Goal: Navigation & Orientation: Find specific page/section

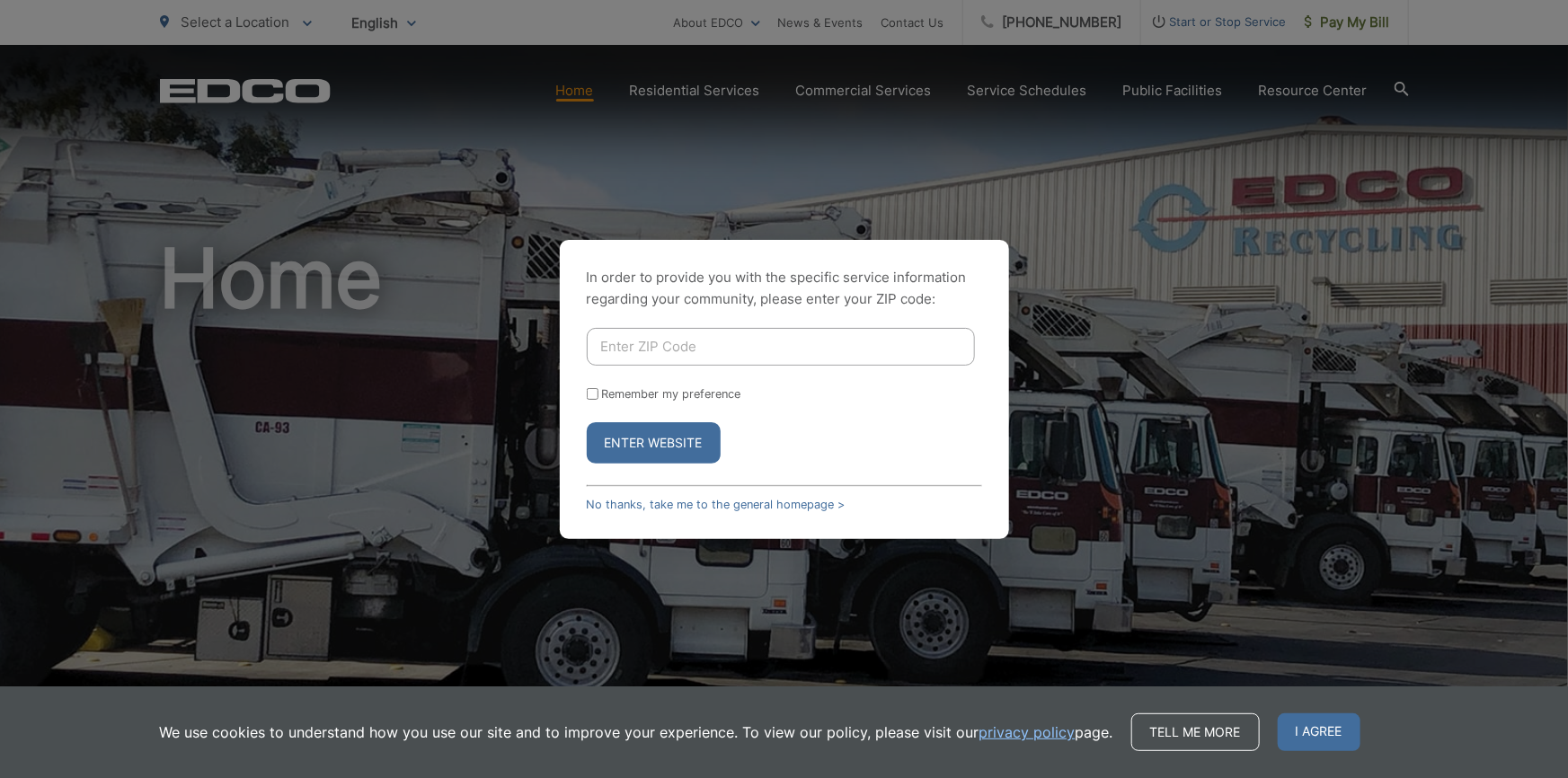
click at [767, 351] on input "Enter ZIP Code" at bounding box center [781, 346] width 388 height 38
click at [743, 354] on input "Enter ZIP Code" at bounding box center [781, 346] width 388 height 38
type input "92028"
click at [688, 440] on button "Enter Website" at bounding box center [653, 443] width 134 height 42
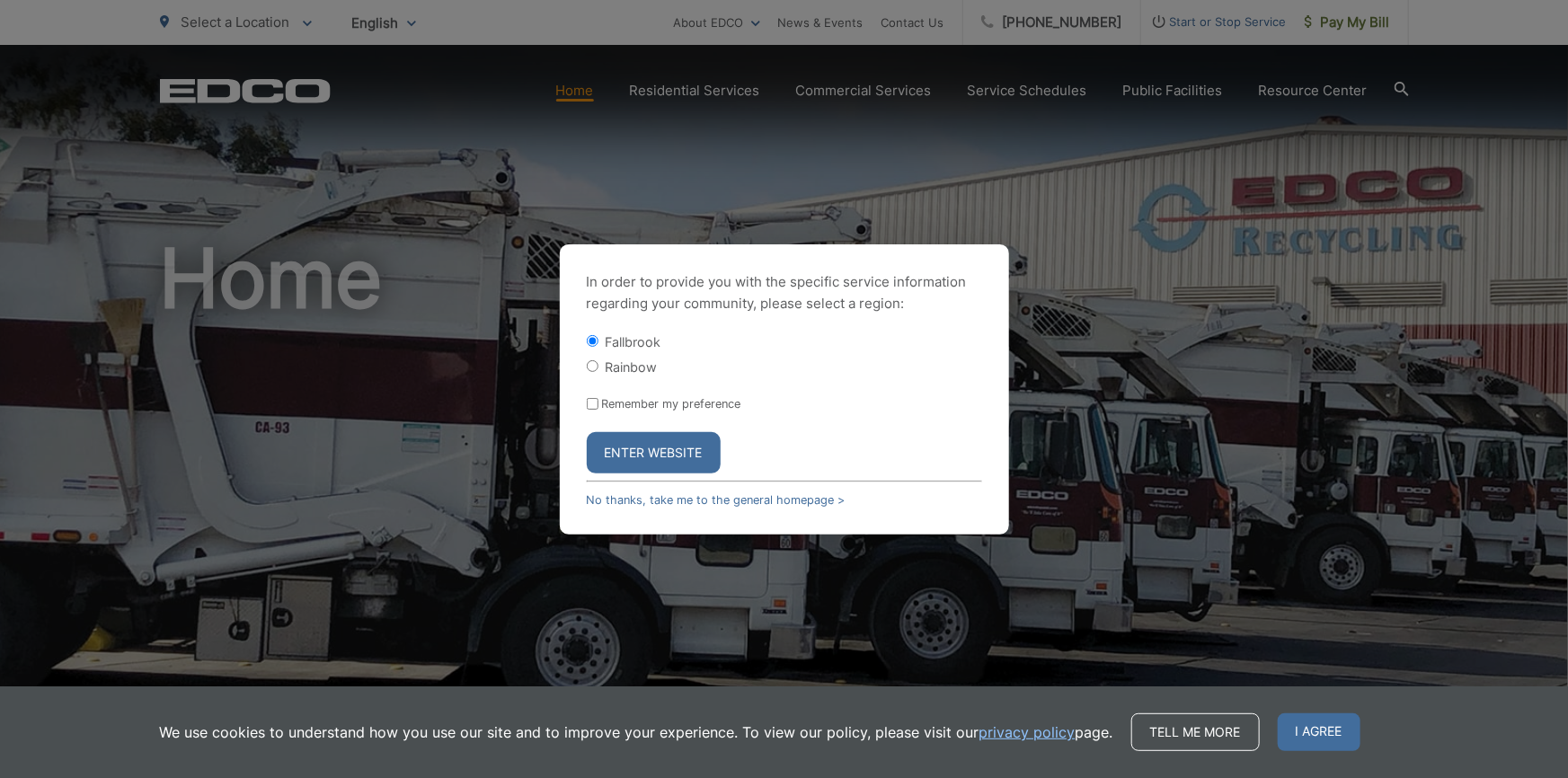
click at [667, 440] on button "Enter Website" at bounding box center [653, 453] width 134 height 42
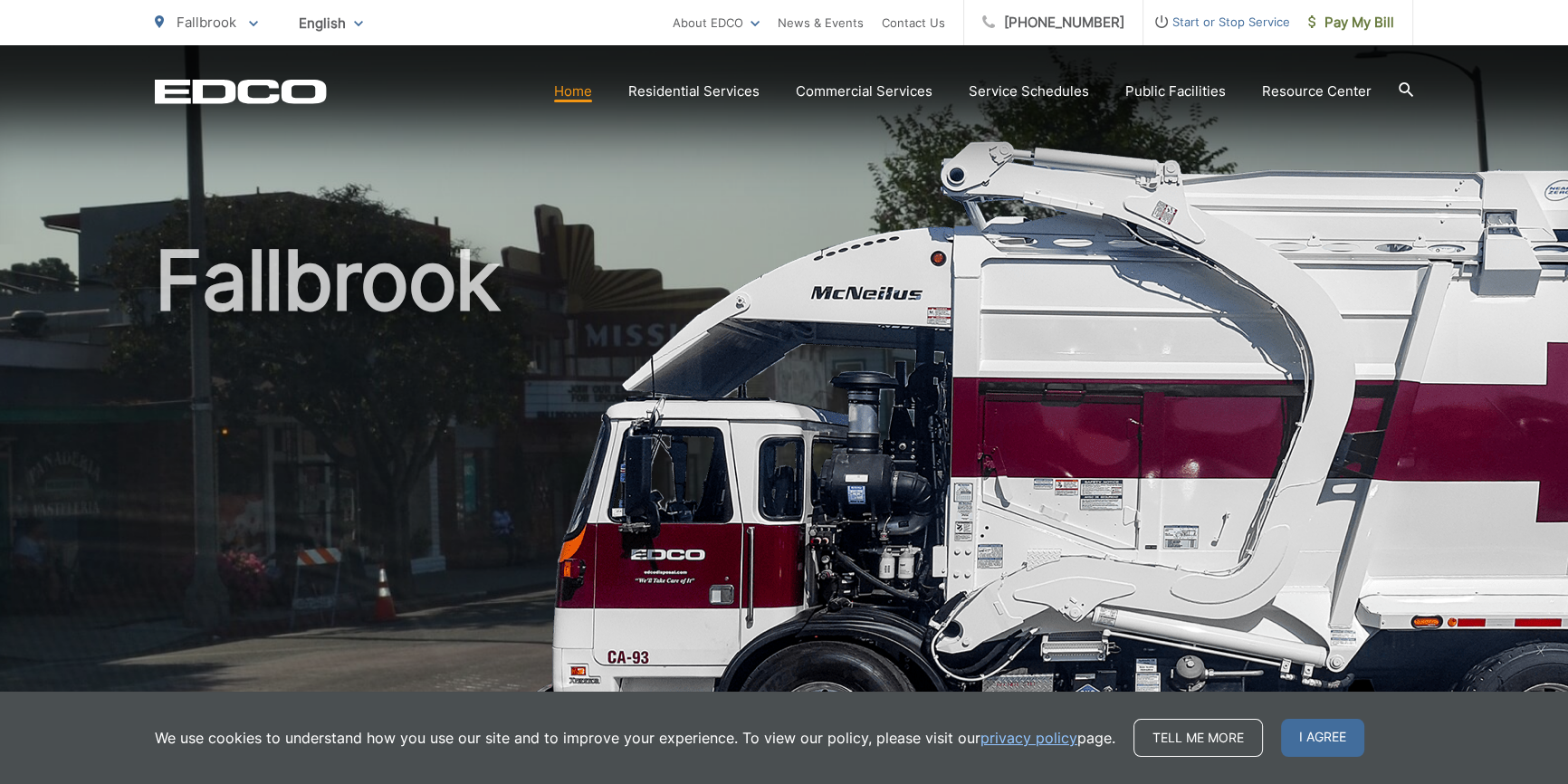
click at [329, 14] on span "English" at bounding box center [331, 23] width 91 height 32
click at [226, 25] on span "Fallbrook" at bounding box center [207, 22] width 60 height 17
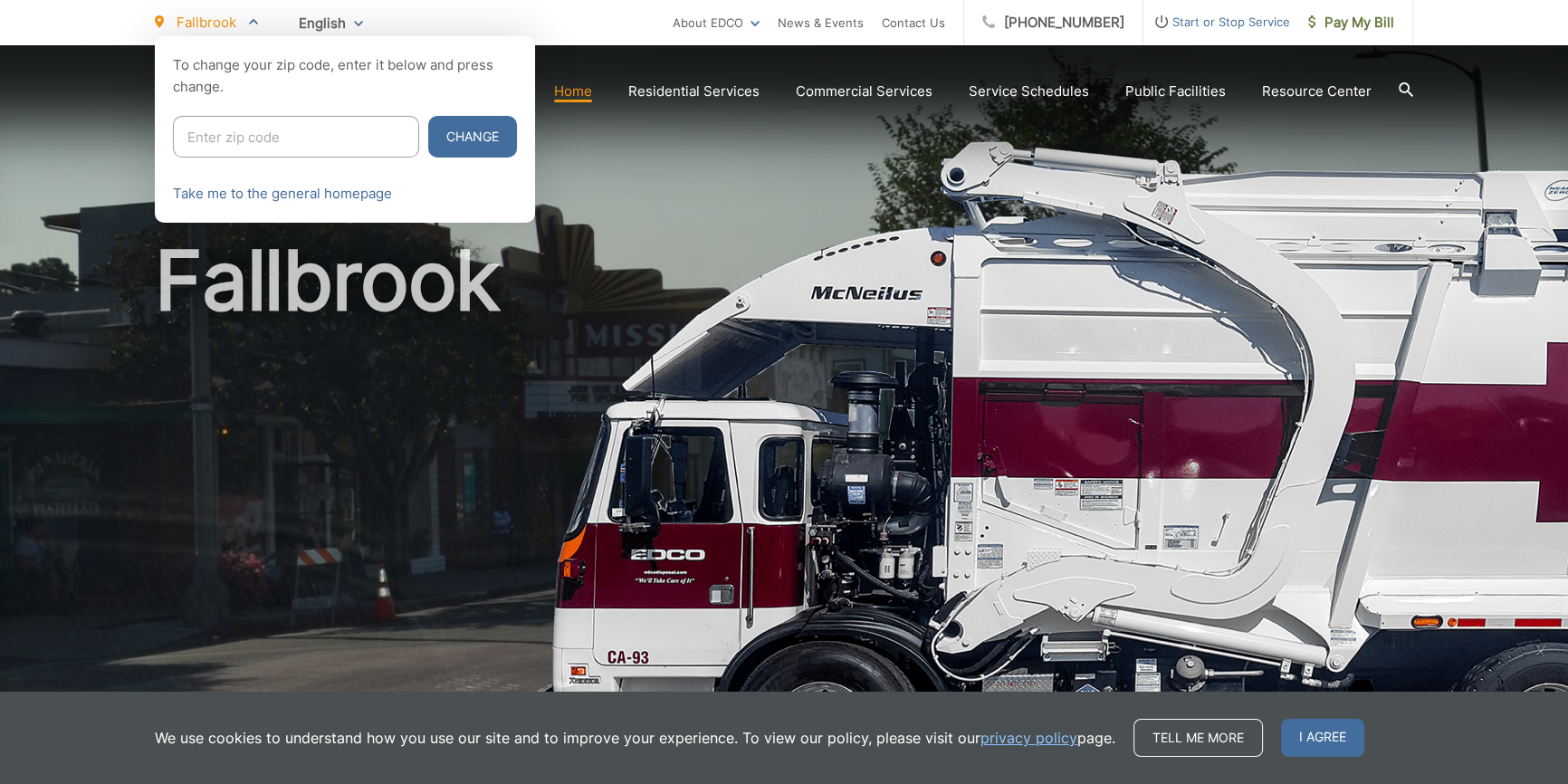
click at [658, 164] on div at bounding box center [784, 428] width 1568 height 784
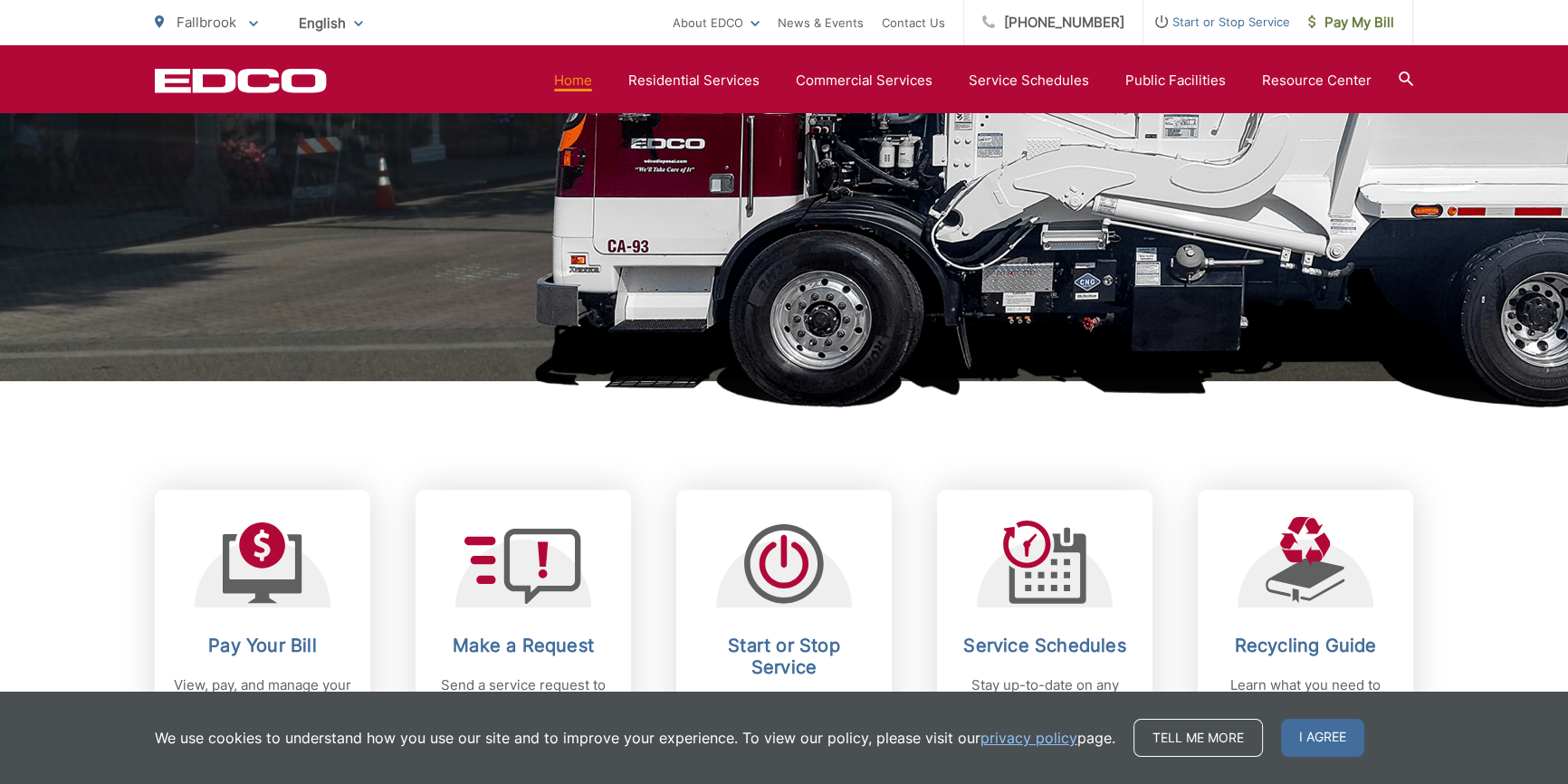
scroll to position [658, 0]
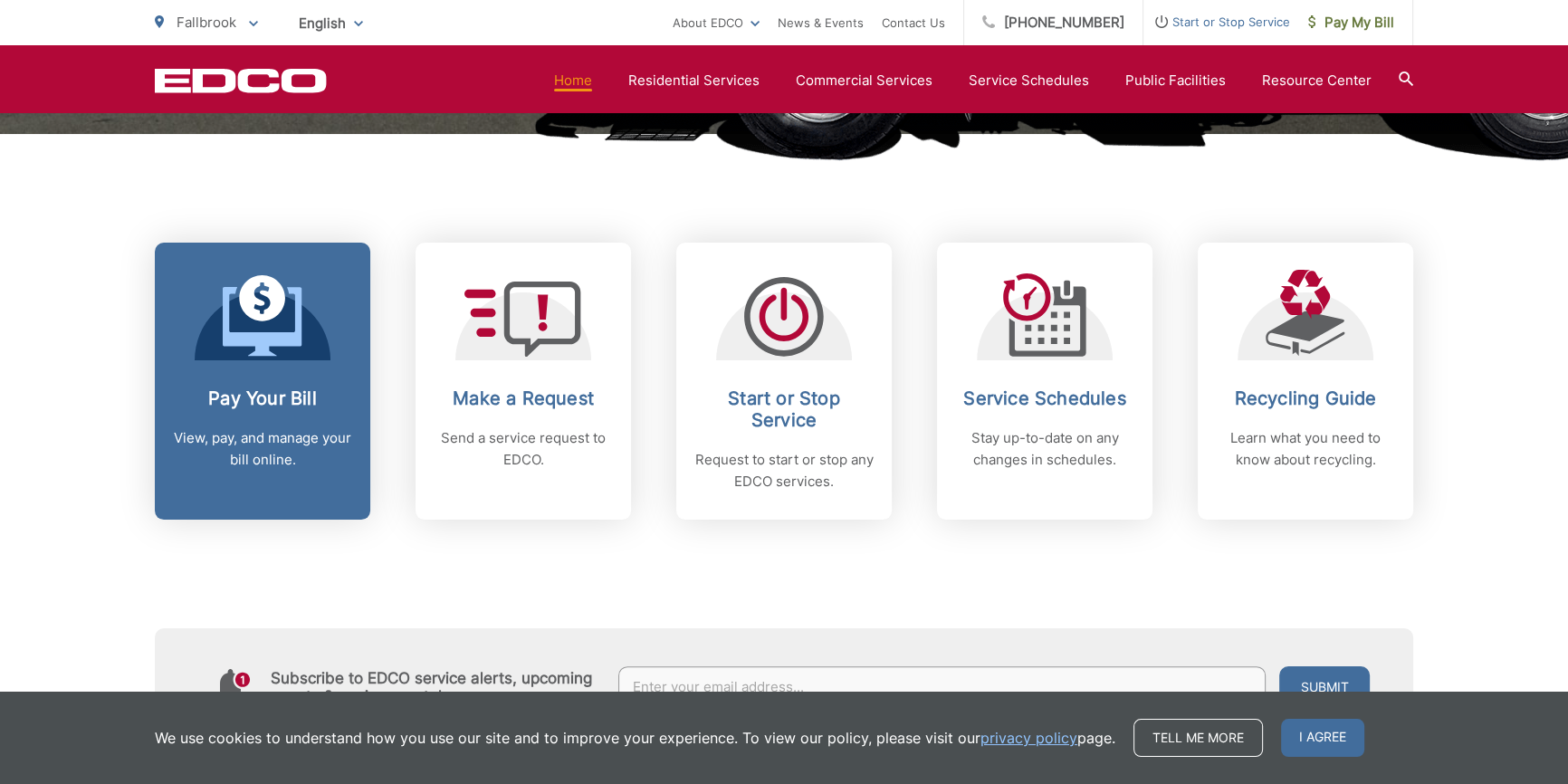
click at [284, 452] on p "View, pay, and manage your bill online." at bounding box center [263, 449] width 180 height 44
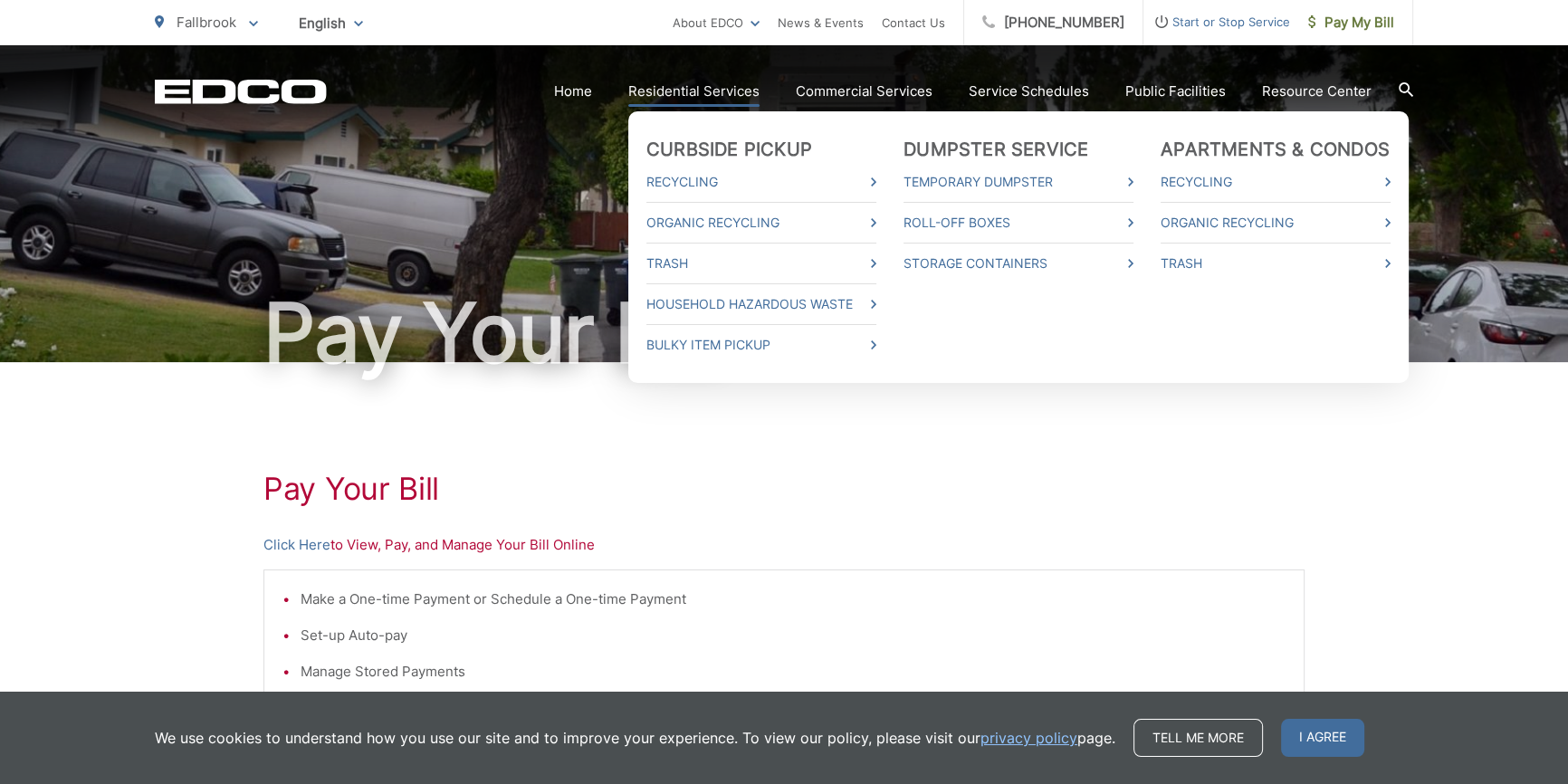
click at [742, 87] on link "Residential Services" at bounding box center [694, 91] width 131 height 21
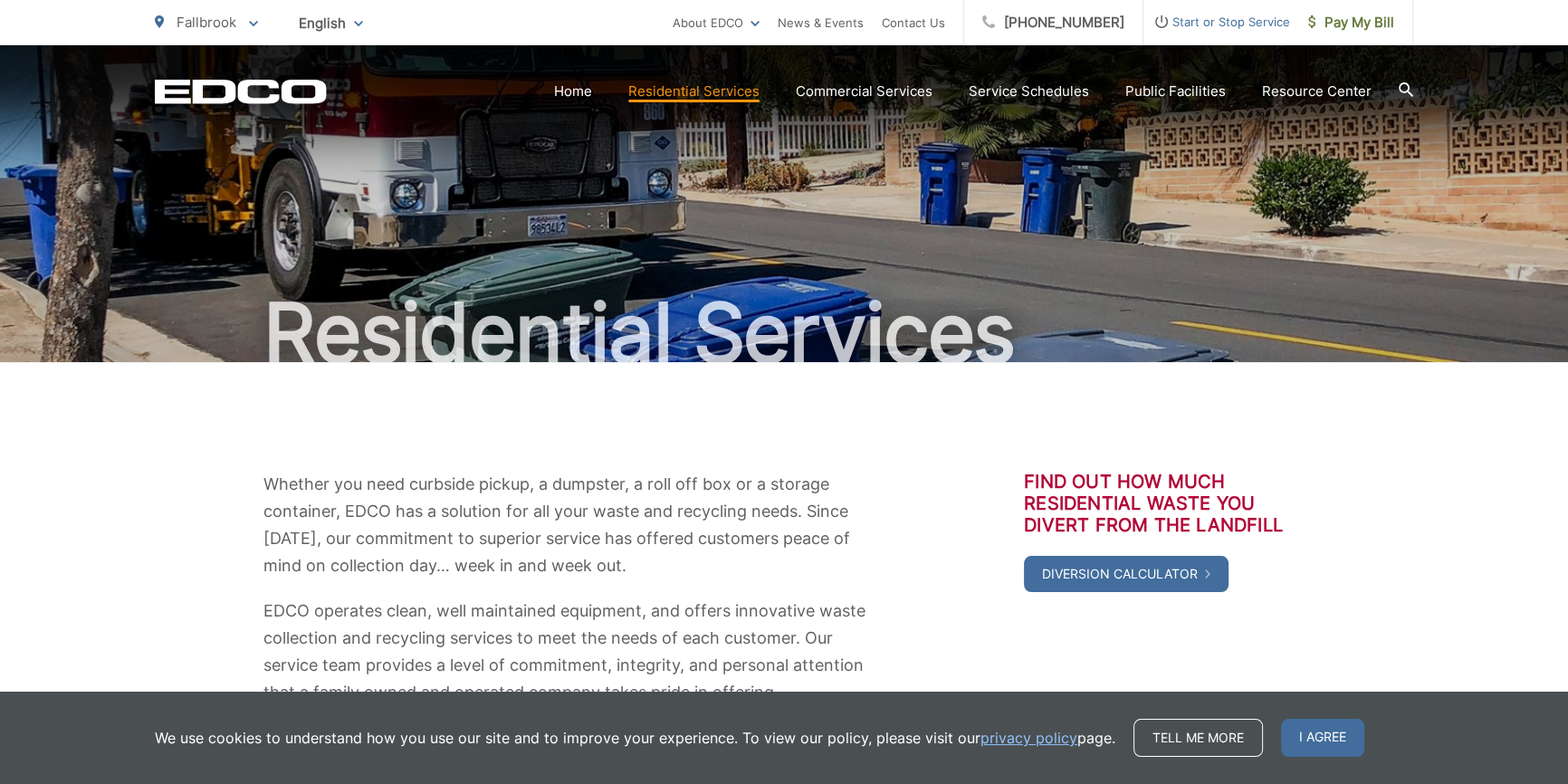
click at [742, 87] on link "Residential Services" at bounding box center [694, 91] width 131 height 21
